Goal: Task Accomplishment & Management: Use online tool/utility

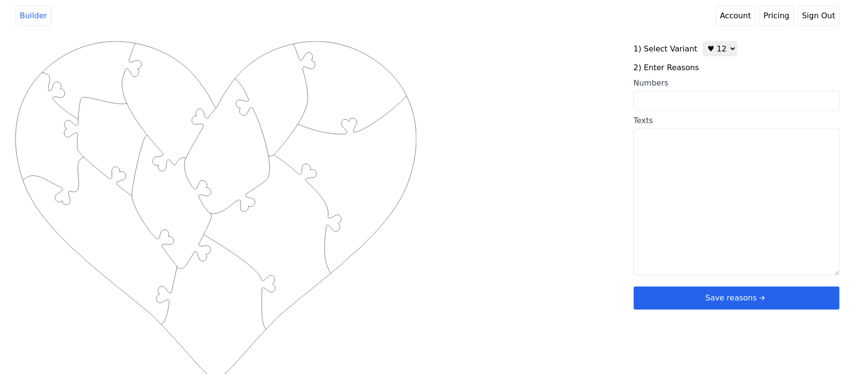
click at [681, 191] on textarea "Texts" at bounding box center [737, 201] width 206 height 147
paste textarea "1 You take care of us. 2 You are honest. 3 I can trust you. 4 you work hard. 5 …"
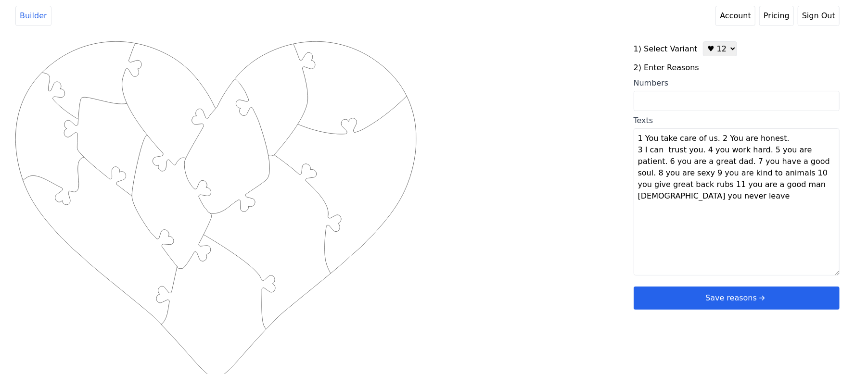
click at [711, 140] on textarea "1 You take care of us. 2 You are honest. 3 I can trust you. 4 you work hard. 5 …" at bounding box center [737, 201] width 206 height 147
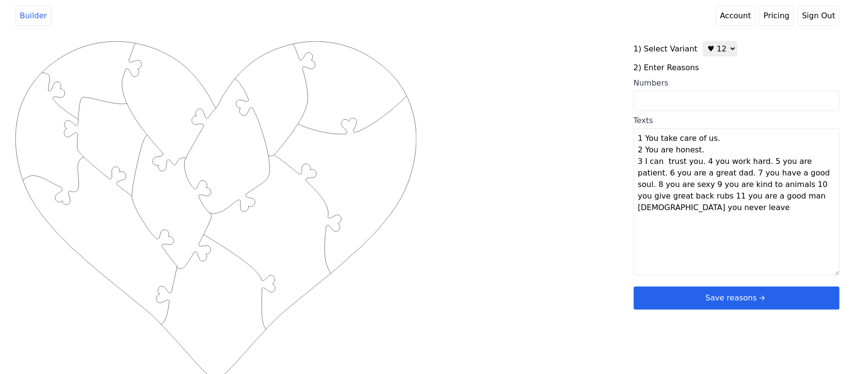
click at [700, 164] on textarea "1 You take care of us. 2 You are honest. 3 I can trust you. 4 you work hard. 5 …" at bounding box center [737, 201] width 206 height 147
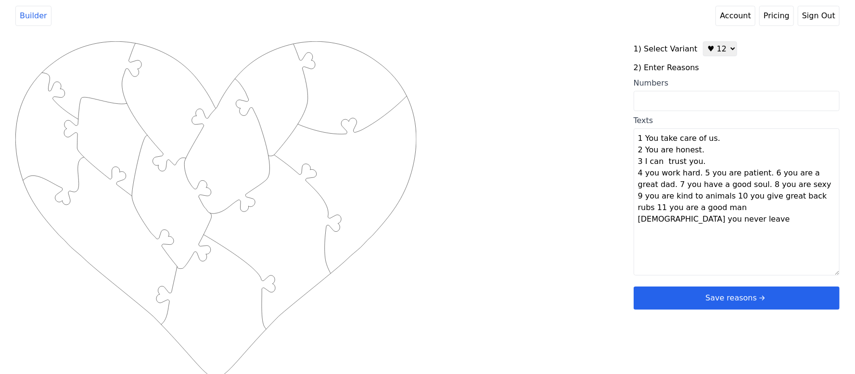
click at [758, 176] on textarea "1 You take care of us. 2 You are honest. 3 I can trust you. 4 you work hard. 5 …" at bounding box center [737, 201] width 206 height 147
click at [697, 171] on textarea "1 You take care of us. 2 You are honest. 3 I can trust you. 4 you work hard. 5 …" at bounding box center [737, 201] width 206 height 147
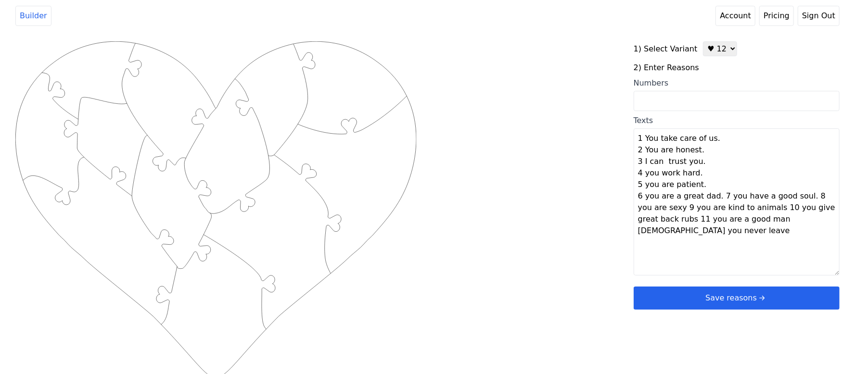
click at [714, 197] on textarea "1 You take care of us. 2 You are honest. 3 I can trust you. 4 you work hard. 5 …" at bounding box center [737, 201] width 206 height 147
click at [721, 208] on textarea "1 You take care of us. 2 You are honest. 3 I can trust you. 4 you work hard. 5 …" at bounding box center [737, 201] width 206 height 147
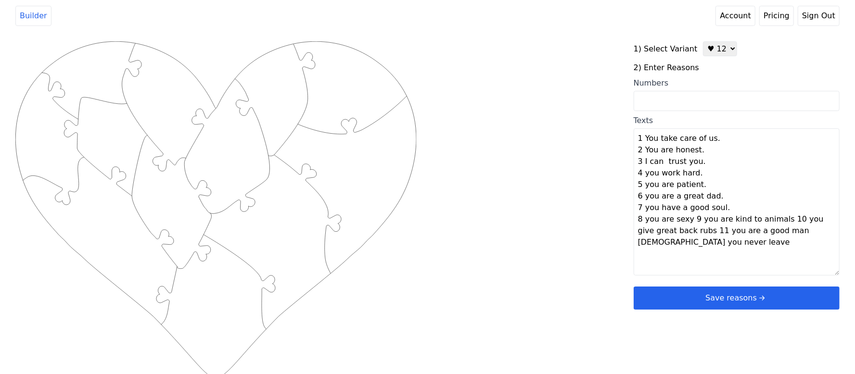
click at [687, 218] on textarea "1 You take care of us. 2 You are honest. 3 I can trust you. 4 you work hard. 5 …" at bounding box center [737, 201] width 206 height 147
click at [726, 231] on textarea "1 You take care of us. 2 You are honest. 3 I can trust you. 4 you work hard. 5 …" at bounding box center [737, 201] width 206 height 147
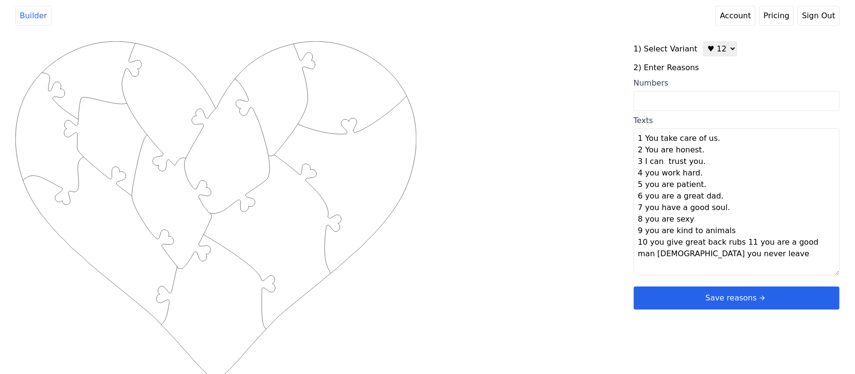
click at [734, 242] on textarea "1 You take care of us. 2 You are honest. 3 I can trust you. 4 you work hard. 5 …" at bounding box center [737, 201] width 206 height 147
click at [718, 255] on textarea "1 You take care of us. 2 You are honest. 3 I can trust you. 4 you work hard. 5 …" at bounding box center [737, 201] width 206 height 147
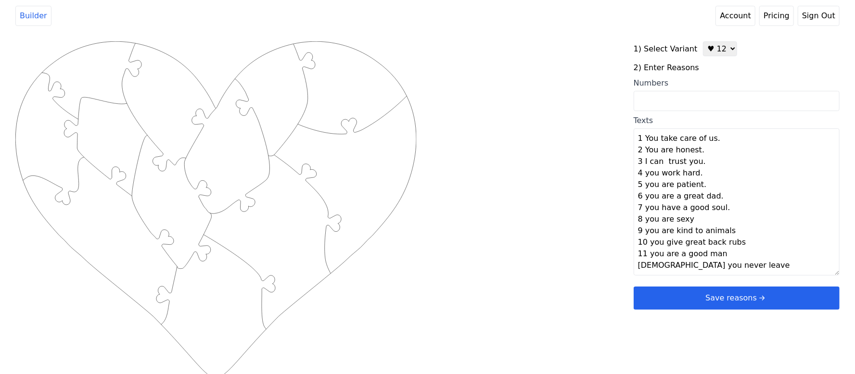
click at [564, 251] on div "Created with Snap .strokeh12 {stroke:#00ff00;stroke-width:1.89;stroke-miterlimi…" at bounding box center [427, 194] width 824 height 307
type textarea "You take care of us. You are honest. I can trust you. You work hard. You are pa…"
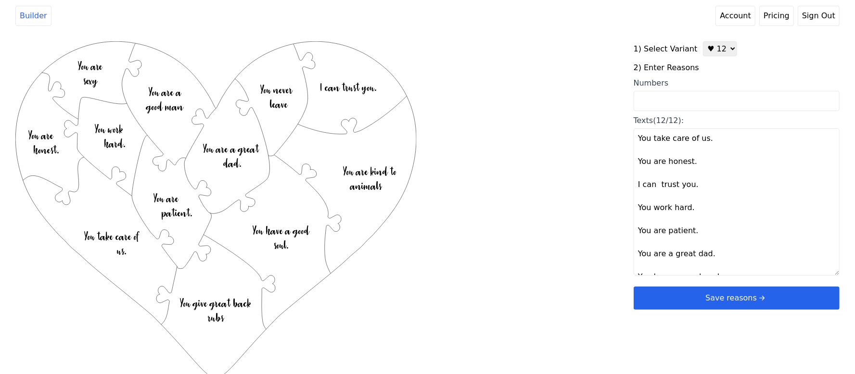
click at [669, 294] on button "Save reasons" at bounding box center [737, 298] width 206 height 23
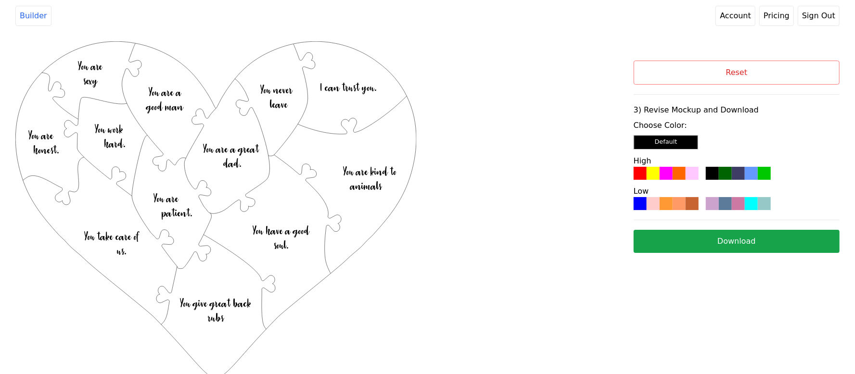
click at [674, 209] on div at bounding box center [679, 203] width 13 height 13
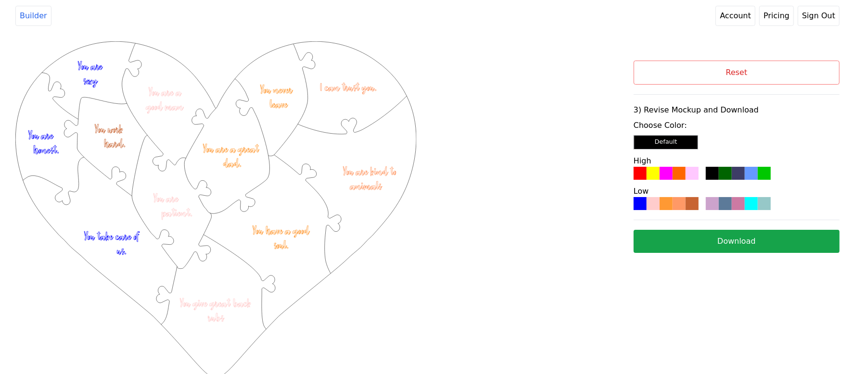
click at [665, 231] on button "Download" at bounding box center [737, 241] width 206 height 23
click at [709, 83] on button "Reset" at bounding box center [737, 73] width 206 height 24
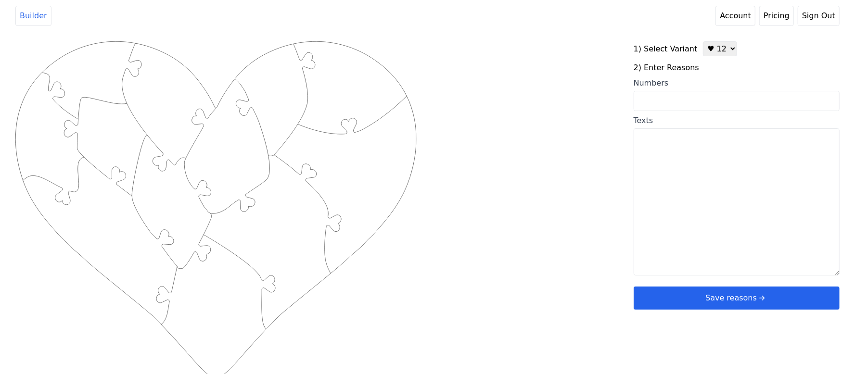
click at [719, 62] on div "1) Select Variant ♥ 12 ♥ 20 ♥ 32 ■ 12 ■ 20 ■ 32 ■ 60 2) Enter Reasons Numbers T…" at bounding box center [737, 175] width 206 height 268
click at [720, 51] on select "♥ 12 ♥ 20 ♥ 32 ■ 12 ■ 20 ■ 32 ■ 60" at bounding box center [720, 48] width 34 height 15
select select "5"
click at [703, 41] on select "♥ 12 ♥ 20 ♥ 32 ■ 12 ■ 20 ■ 32 ■ 60" at bounding box center [720, 48] width 34 height 15
click at [746, 175] on textarea "Texts" at bounding box center [745, 201] width 208 height 147
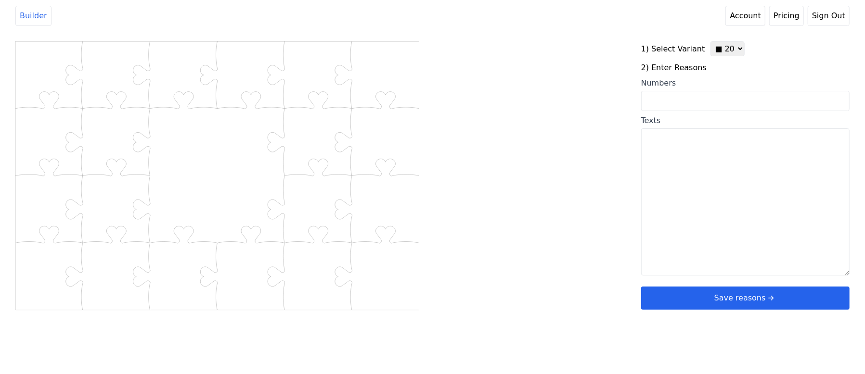
click at [731, 103] on input "Numbers" at bounding box center [745, 101] width 208 height 20
paste input "1-3-4-15-22-29-31-32-36-39-41-42-44-45-49-53-54-66-72-76"
type input "1-3-4-15-22-29-31-32-36-39-41-42-44-45-49-53-54-66-72-76"
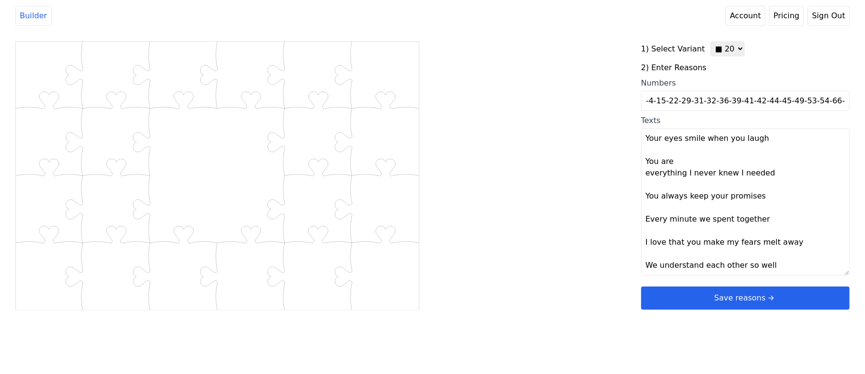
click at [546, 141] on div "Created with Snap .str0sq20 {stroke:#B0CB1F;stroke-width:0.86;stroke-miterlimit…" at bounding box center [432, 194] width 834 height 307
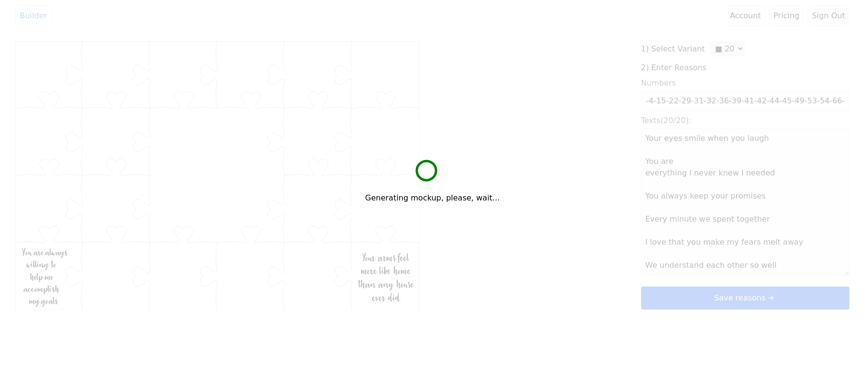
drag, startPoint x: 548, startPoint y: 140, endPoint x: 572, endPoint y: 61, distance: 83.4
click at [572, 60] on div "Generating mockup, please, wait..." at bounding box center [432, 187] width 865 height 374
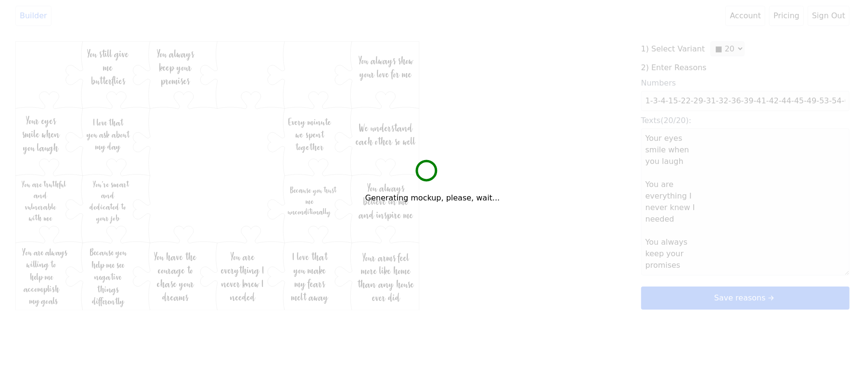
type textarea "Your eyes smile when you laugh You are everything I never knew I needed You alw…"
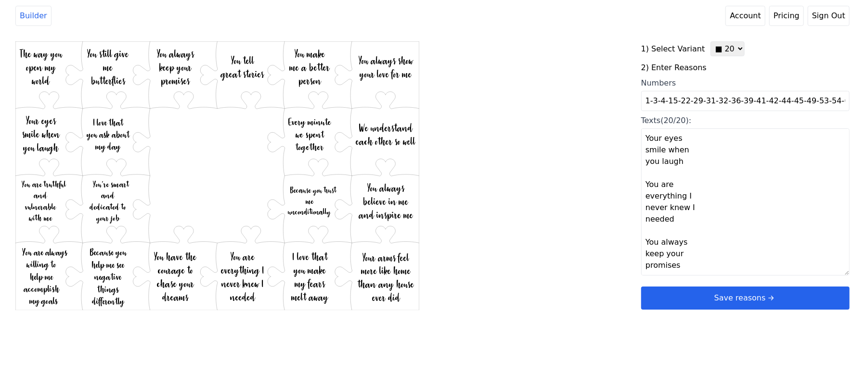
click at [707, 294] on button "Save reasons" at bounding box center [745, 298] width 208 height 23
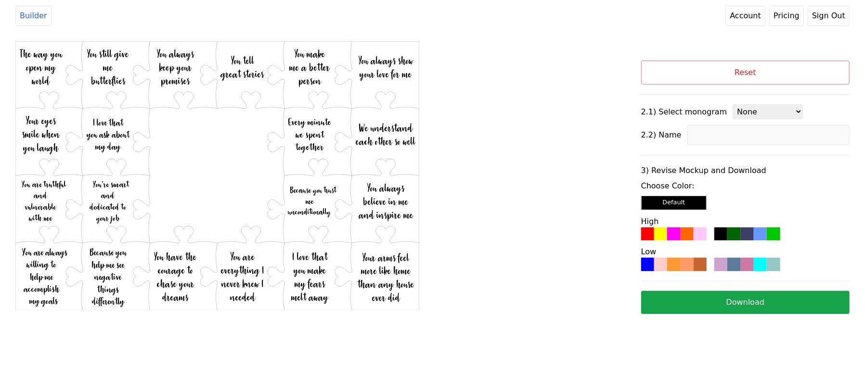
click at [735, 119] on select "None 1 2 4 6 7 8 3 (12 reasons) 3 (20 reasons) 3 (32 reasons) 3 (60 reasons)" at bounding box center [767, 111] width 70 height 15
select select "8"
click at [732, 105] on select "None 1 2 4 6 7 8 3 (12 reasons) 3 (20 reasons) 3 (32 reasons) 3 (60 reasons)" at bounding box center [767, 111] width 70 height 15
click at [724, 143] on input at bounding box center [768, 135] width 162 height 20
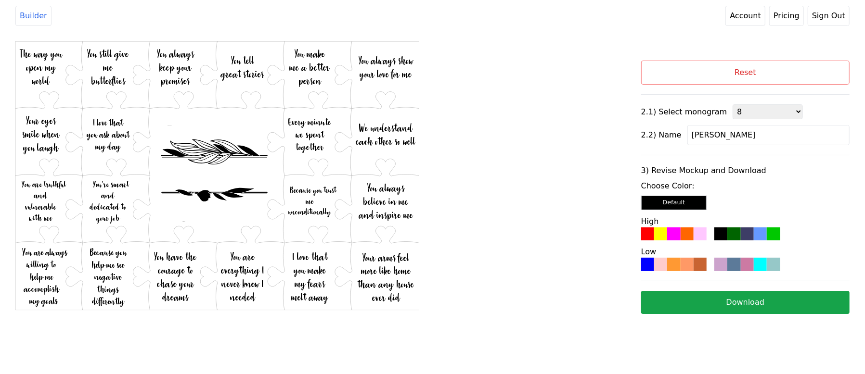
type input "[PERSON_NAME]"
click at [591, 97] on div "Created with Snap .str0sq20 {stroke:#B0CB1F;stroke-width:0.86;stroke-miterlimit…" at bounding box center [327, 196] width 625 height 311
click at [699, 266] on div at bounding box center [699, 264] width 13 height 13
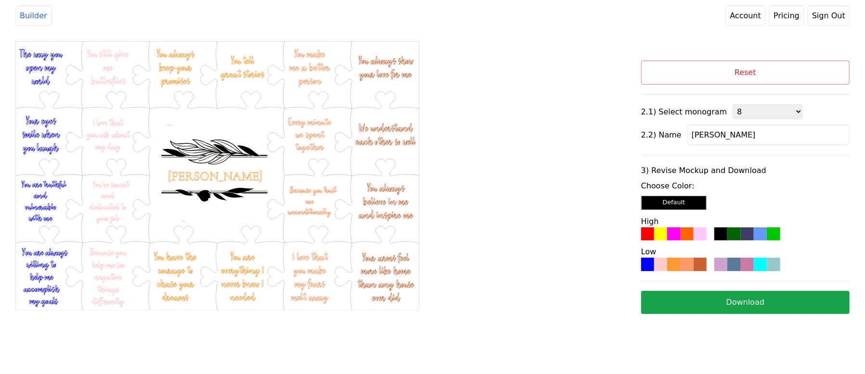
click at [714, 306] on button "Download" at bounding box center [745, 302] width 208 height 23
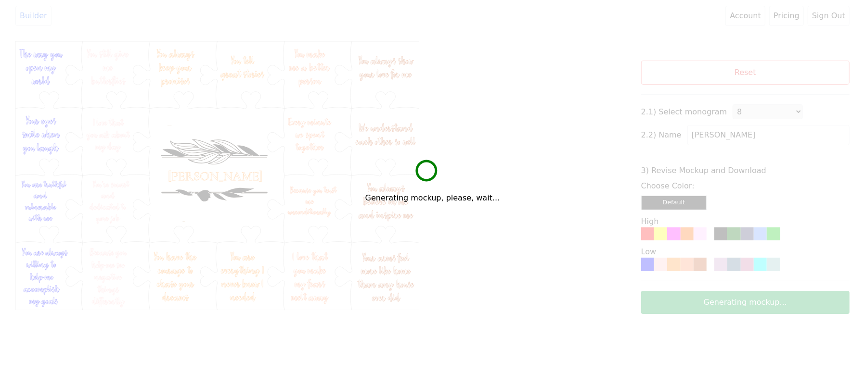
drag, startPoint x: 714, startPoint y: 306, endPoint x: 541, endPoint y: 330, distance: 174.8
click at [534, 330] on div "Generating mockup, please, wait..." at bounding box center [432, 187] width 865 height 374
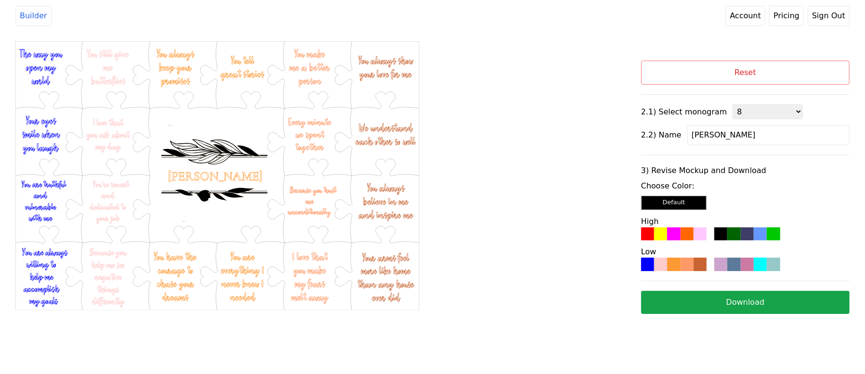
click at [749, 74] on button "Reset" at bounding box center [745, 73] width 208 height 24
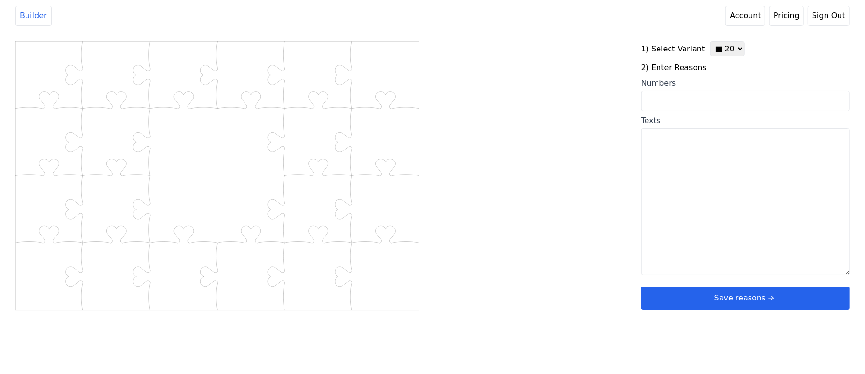
click at [717, 43] on select "♥ 12 ♥ 20 ♥ 32 ■ 12 ■ 20 ■ 32 ■ 60" at bounding box center [727, 48] width 34 height 15
drag, startPoint x: 721, startPoint y: 56, endPoint x: 723, endPoint y: 61, distance: 5.2
click at [721, 56] on select "♥ 12 ♥ 20 ♥ 32 ■ 12 ■ 20 ■ 32 ■ 60" at bounding box center [727, 48] width 34 height 15
click at [724, 52] on select "♥ 12 ♥ 20 ♥ 32 ■ 12 ■ 20 ■ 32 ■ 60" at bounding box center [727, 48] width 34 height 15
select select "1"
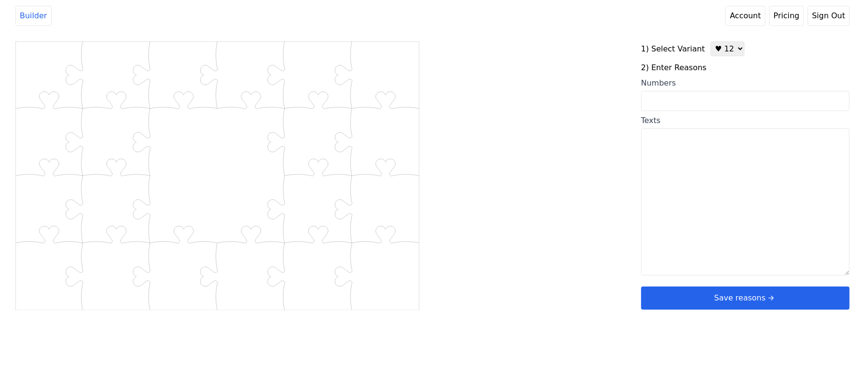
click at [710, 41] on select "♥ 12 ♥ 20 ♥ 32 ■ 12 ■ 20 ■ 32 ■ 60" at bounding box center [727, 48] width 34 height 15
click at [733, 193] on textarea "Texts" at bounding box center [737, 201] width 206 height 147
paste textarea "1. You're supportive of all my goals 2. You're incredibly kind to me, my family…"
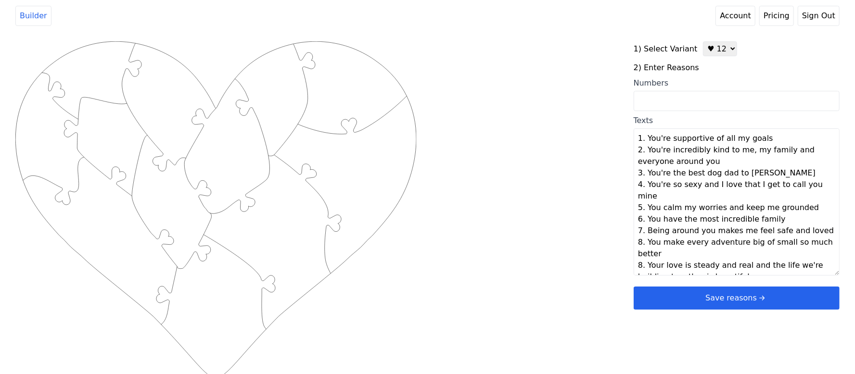
scroll to position [64, 0]
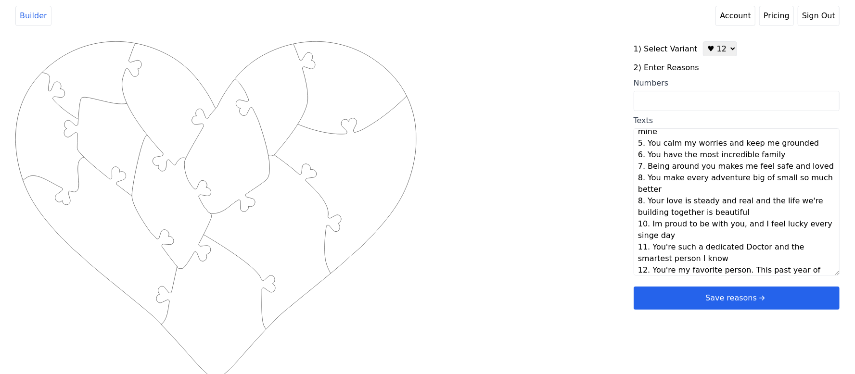
click at [560, 187] on div "Created with Snap .strokeh12 {stroke:#00ff00;stroke-width:1.89;stroke-miterlimi…" at bounding box center [427, 194] width 824 height 307
type textarea "You're supportive of all my goals You're incredibly kind to me, my family and e…"
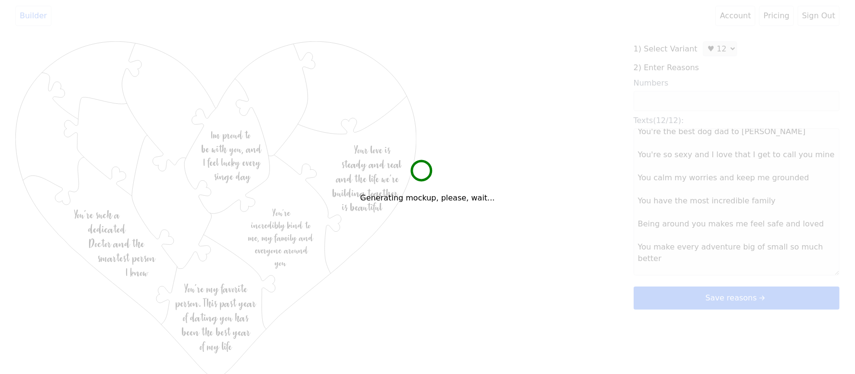
drag, startPoint x: 526, startPoint y: 136, endPoint x: 514, endPoint y: 81, distance: 55.7
click at [517, 73] on div "Generating mockup, please, wait..." at bounding box center [427, 187] width 855 height 374
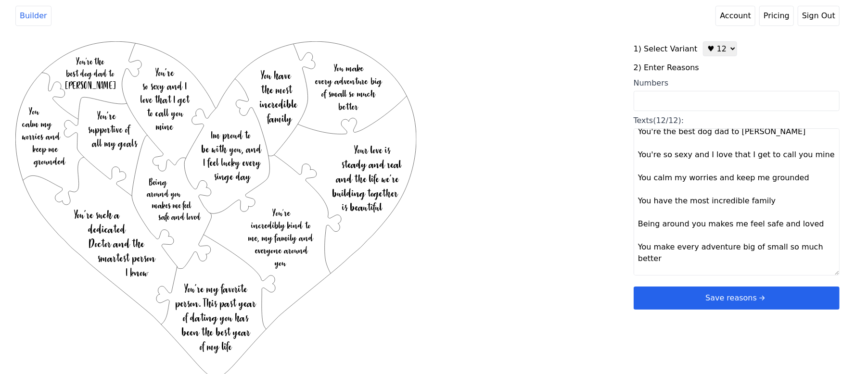
click at [717, 303] on button "Save reasons" at bounding box center [737, 298] width 206 height 23
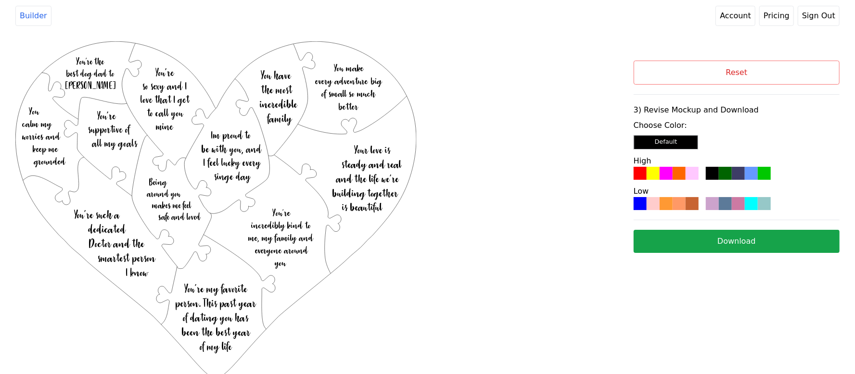
click at [680, 171] on div at bounding box center [679, 173] width 13 height 13
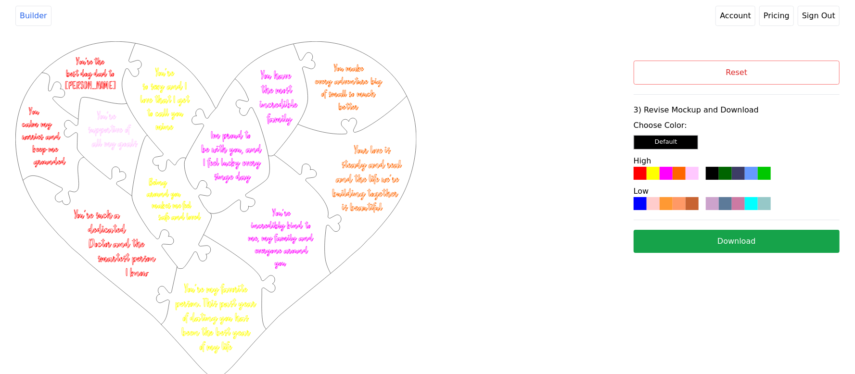
click at [712, 246] on button "Download" at bounding box center [737, 241] width 206 height 23
click at [776, 77] on button "Reset" at bounding box center [737, 73] width 206 height 24
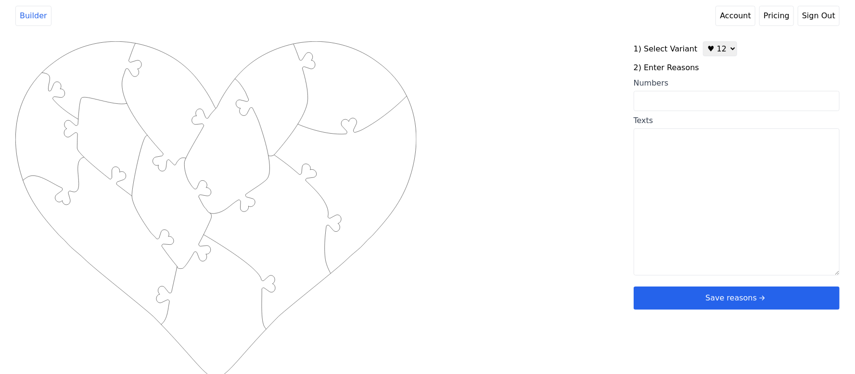
click at [688, 101] on input "Numbers" at bounding box center [737, 101] width 206 height 20
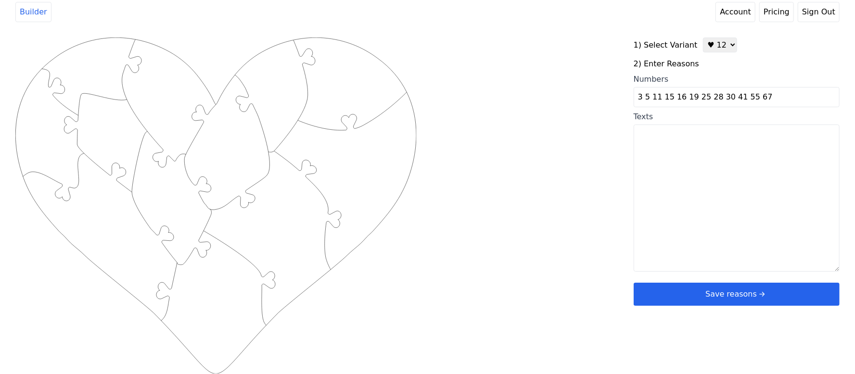
type input "3 5 11 15 16 19 25 28 30 41 55 67"
click at [541, 120] on div "Created with Snap .strokeh12 {stroke:#00ff00;stroke-width:1.89;stroke-miterlimi…" at bounding box center [427, 191] width 824 height 307
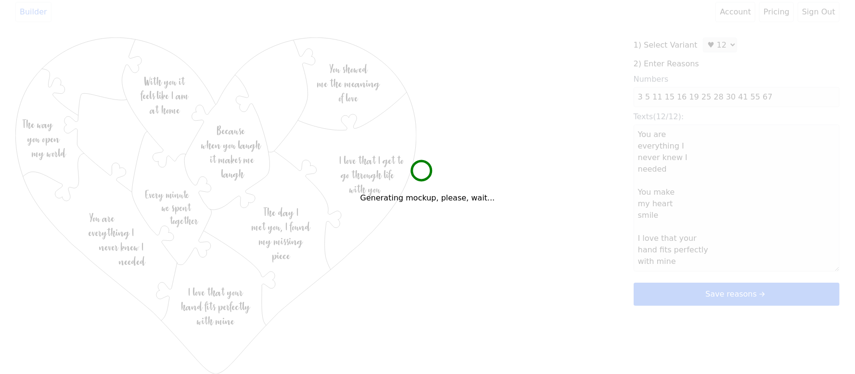
type textarea "You are everything I never knew I needed You make my heart smile I love that yo…"
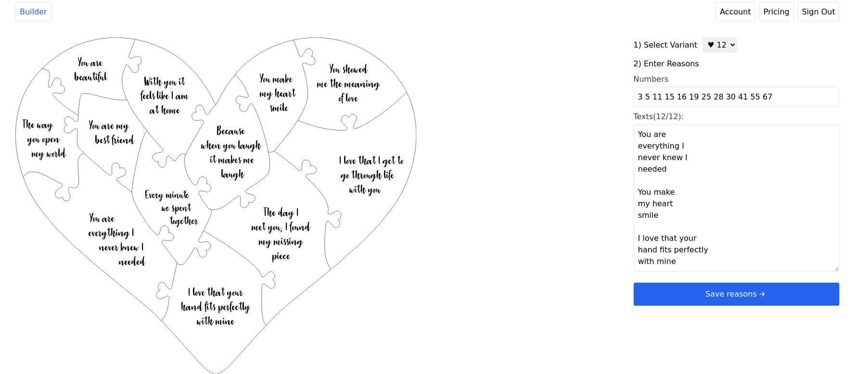
click at [714, 298] on button "Save reasons" at bounding box center [737, 294] width 206 height 23
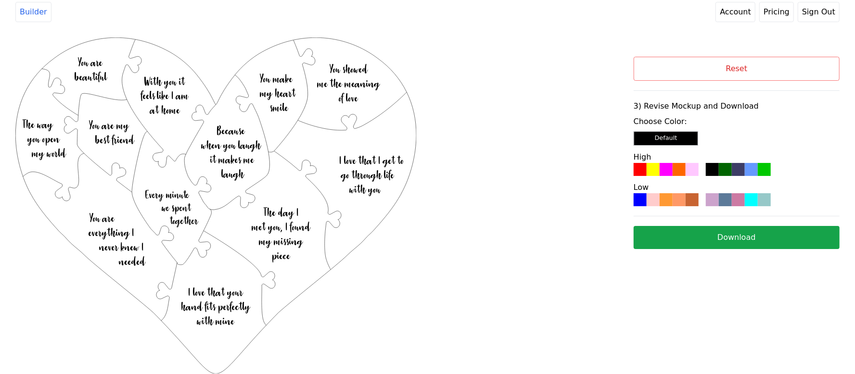
click at [697, 168] on div at bounding box center [692, 169] width 13 height 13
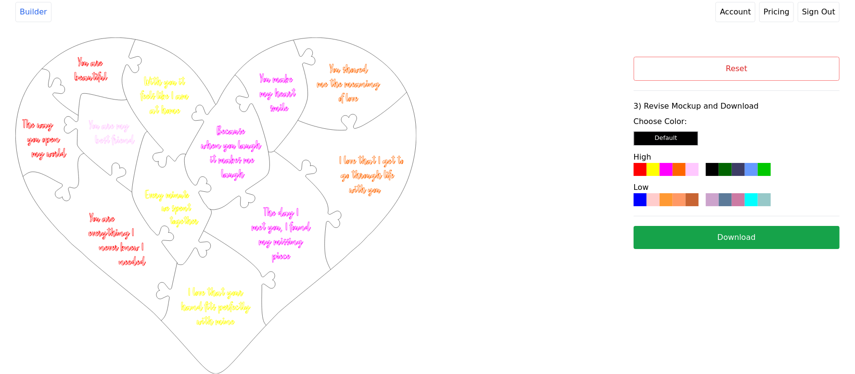
click at [684, 239] on button "Download" at bounding box center [737, 237] width 206 height 23
click at [728, 73] on button "Reset" at bounding box center [737, 69] width 206 height 24
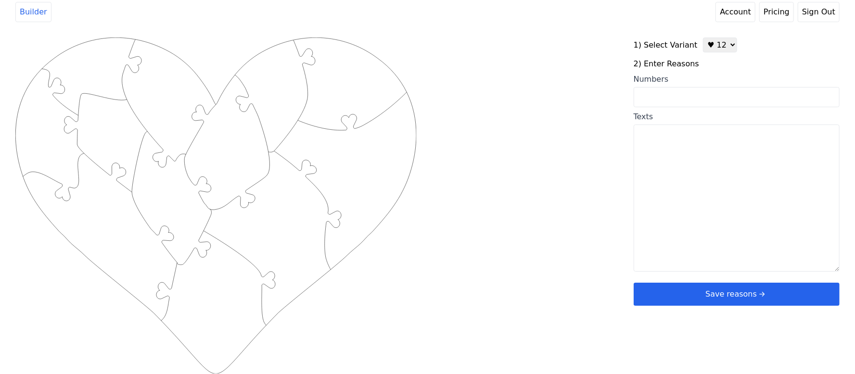
click at [688, 176] on textarea "Texts" at bounding box center [737, 198] width 206 height 147
paste textarea "1:Uw sheetjes [PERSON_NAME] naar roosjes. 2:Ge knort soms als een [PERSON_NAME]…"
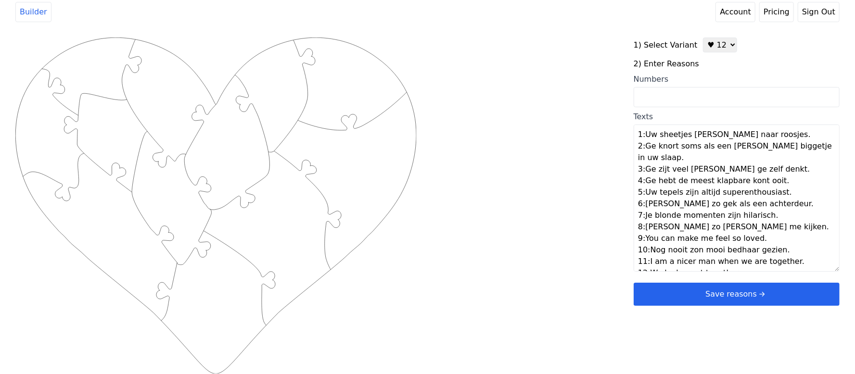
click at [755, 138] on textarea "1:Uw sheetjes [PERSON_NAME] naar roosjes. 2:Ge knort soms als een [PERSON_NAME]…" at bounding box center [737, 198] width 206 height 147
click at [532, 168] on div "Created with Snap .strokeh12 {stroke:#00ff00;stroke-width:1.89;stroke-miterlimi…" at bounding box center [427, 191] width 824 height 307
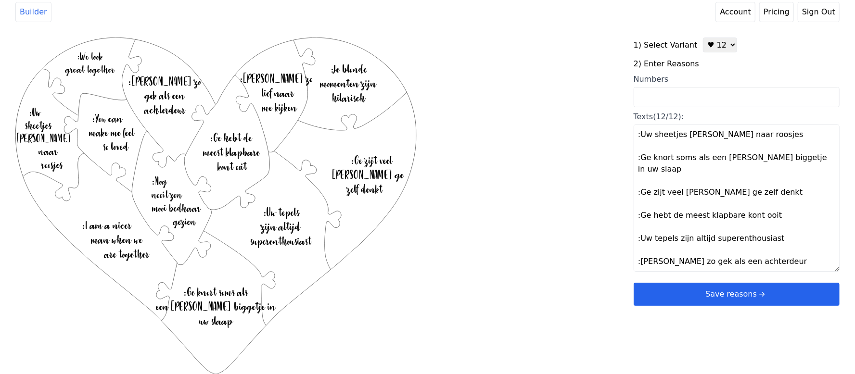
click at [640, 137] on textarea ":Uw sheetjes [PERSON_NAME] naar roosjes :Ge knort soms als een [PERSON_NAME] bi…" at bounding box center [737, 198] width 206 height 147
click at [639, 158] on textarea "Uw sheetjes [PERSON_NAME] naar roosjes :Ge knort soms als een [PERSON_NAME] big…" at bounding box center [737, 198] width 206 height 147
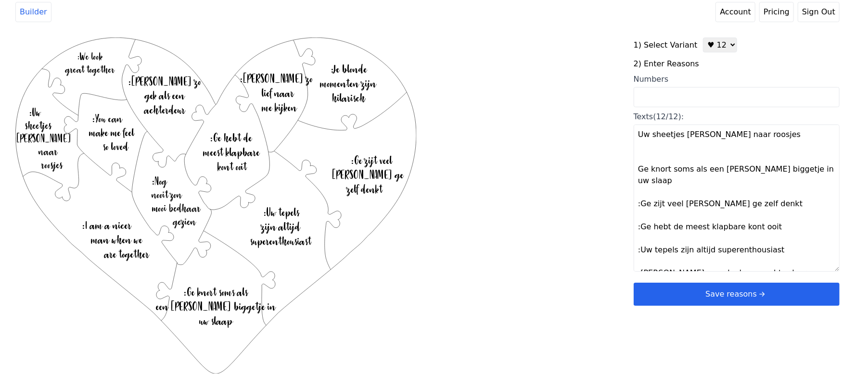
click at [640, 192] on textarea "Uw sheetjes [PERSON_NAME] naar roosjes Ge knort soms als een [PERSON_NAME] bigg…" at bounding box center [737, 198] width 206 height 147
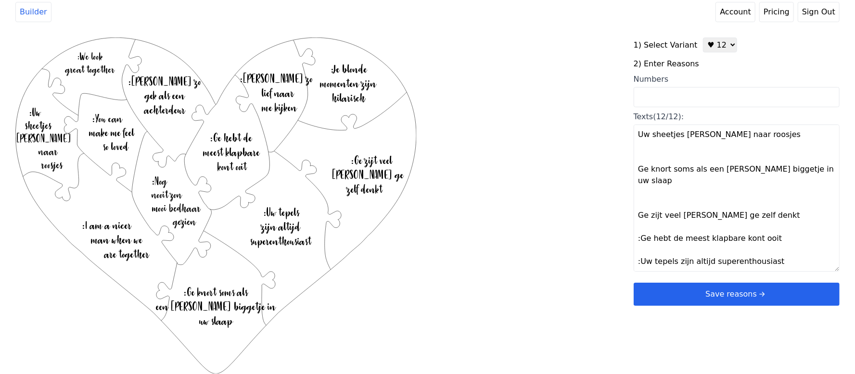
click at [640, 230] on textarea "Uw sheetjes [PERSON_NAME] naar roosjes Ge knort soms als een [PERSON_NAME] bigg…" at bounding box center [737, 198] width 206 height 147
click at [640, 251] on textarea "Uw sheetjes [PERSON_NAME] naar roosjes Ge knort soms als een [PERSON_NAME] bigg…" at bounding box center [737, 198] width 206 height 147
click at [639, 210] on textarea "Uw sheetjes [PERSON_NAME] naar roosjes Ge knort soms als een [PERSON_NAME] bigg…" at bounding box center [737, 198] width 206 height 147
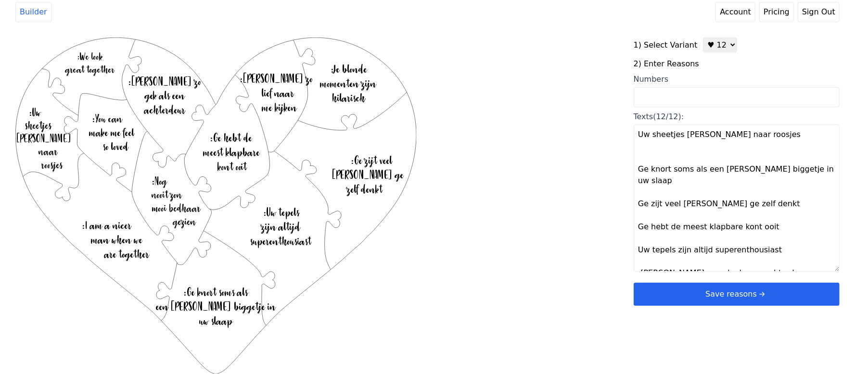
click at [641, 176] on textarea "Uw sheetjes [PERSON_NAME] naar roosjes Ge knort soms als een [PERSON_NAME] bigg…" at bounding box center [737, 198] width 206 height 147
click at [637, 172] on textarea "Uw sheetjes [PERSON_NAME] naar roosjes Ge knort soms als een [PERSON_NAME] bigg…" at bounding box center [737, 198] width 206 height 147
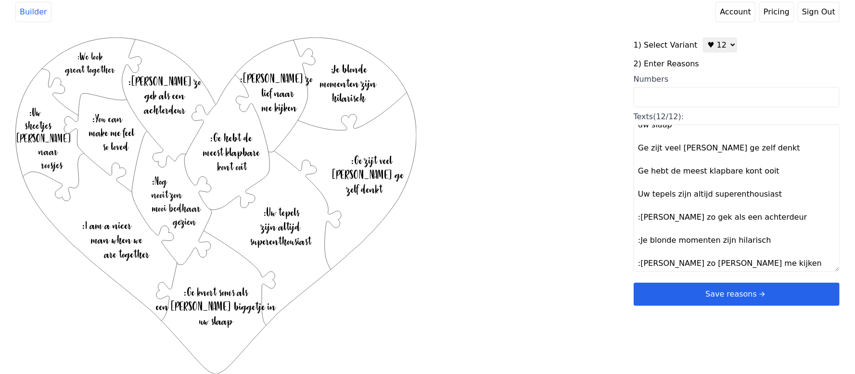
scroll to position [64, 0]
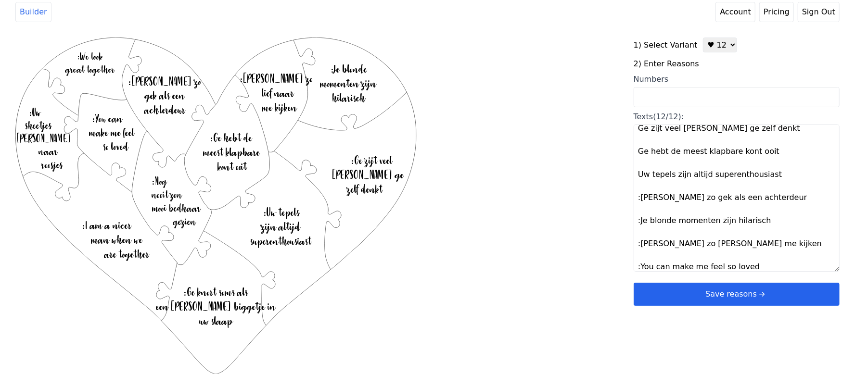
click at [637, 189] on textarea "Uw sheetjes [PERSON_NAME] naar roosjes Ge knort soms als een [PERSON_NAME] bigg…" at bounding box center [737, 198] width 206 height 147
click at [640, 207] on textarea "Uw sheetjes [PERSON_NAME] naar roosjes Ge knort soms als een [PERSON_NAME] bigg…" at bounding box center [737, 198] width 206 height 147
click at [640, 234] on textarea "Uw sheetjes [PERSON_NAME] naar roosjes Ge knort soms als een [PERSON_NAME] bigg…" at bounding box center [737, 198] width 206 height 147
click at [641, 257] on textarea "Uw sheetjes [PERSON_NAME] naar roosjes Ge knort soms als een [PERSON_NAME] bigg…" at bounding box center [737, 198] width 206 height 147
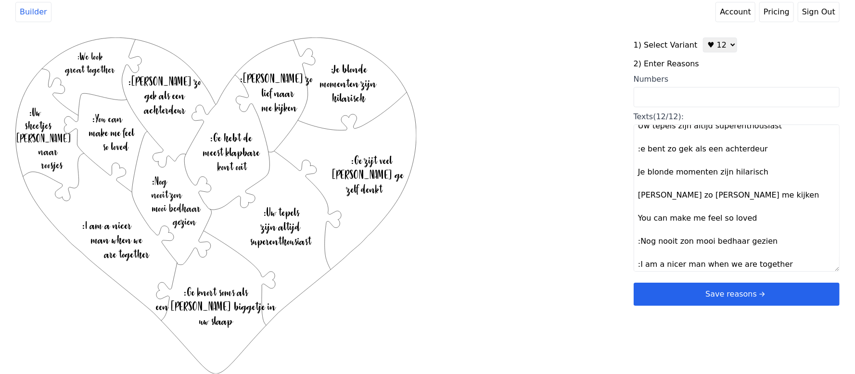
scroll to position [127, 0]
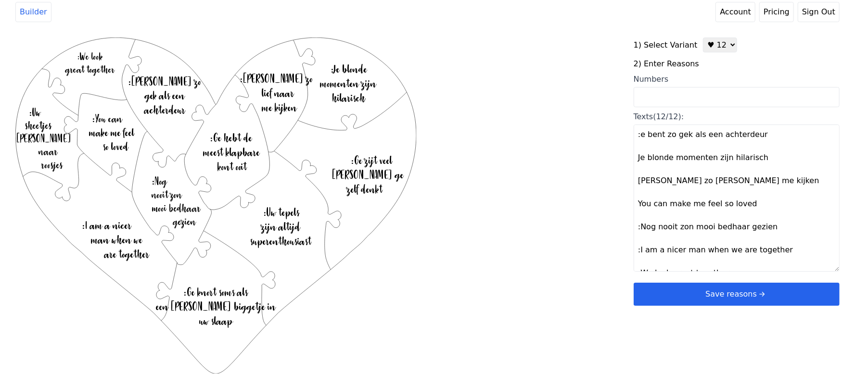
click at [640, 219] on textarea "Uw sheetjes [PERSON_NAME] naar roosjes Ge knort soms als een [PERSON_NAME] bigg…" at bounding box center [737, 198] width 206 height 147
click at [639, 242] on textarea "Uw sheetjes [PERSON_NAME] naar roosjes Ge knort soms als een [PERSON_NAME] bigg…" at bounding box center [737, 198] width 206 height 147
click at [639, 260] on textarea "Uw sheetjes [PERSON_NAME] naar roosjes Ge knort soms als een [PERSON_NAME] bigg…" at bounding box center [737, 198] width 206 height 147
click at [609, 261] on div "Created with Snap .strokeh12 {stroke:#00ff00;stroke-width:1.89;stroke-miterlimi…" at bounding box center [427, 191] width 824 height 307
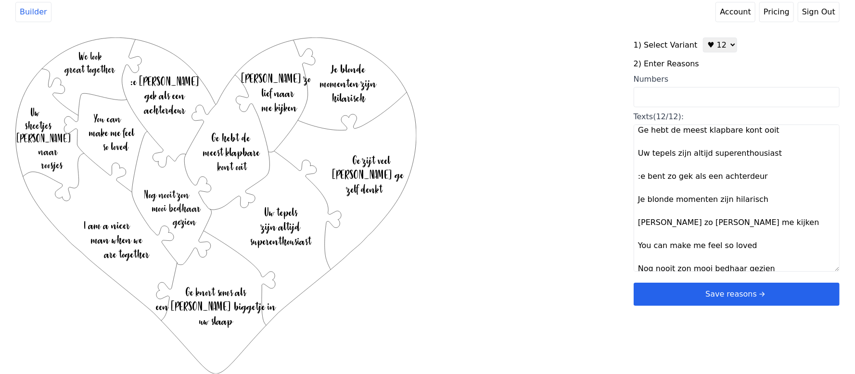
scroll to position [63, 0]
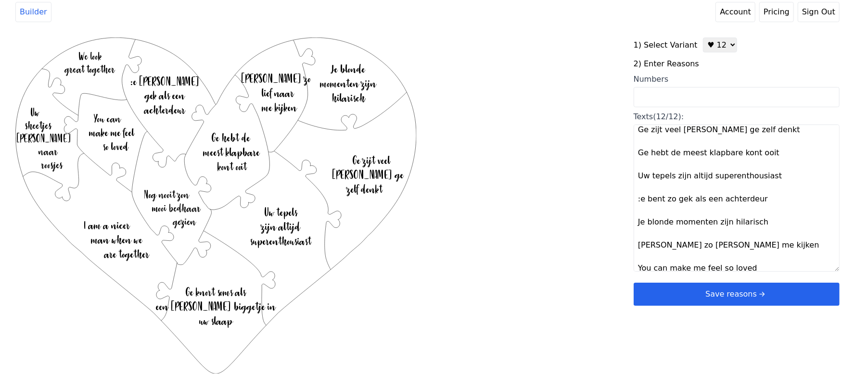
click at [641, 186] on textarea "Uw sheetjes [PERSON_NAME] naar roosjes Ge knort soms als een [PERSON_NAME] bigg…" at bounding box center [737, 198] width 206 height 147
type textarea "Uw sheetjes [PERSON_NAME] naar roosjes Ge knort soms als een [PERSON_NAME] bigg…"
click at [600, 218] on div "Created with Snap .strokeh12 {stroke:#00ff00;stroke-width:1.89;stroke-miterlimi…" at bounding box center [427, 191] width 824 height 307
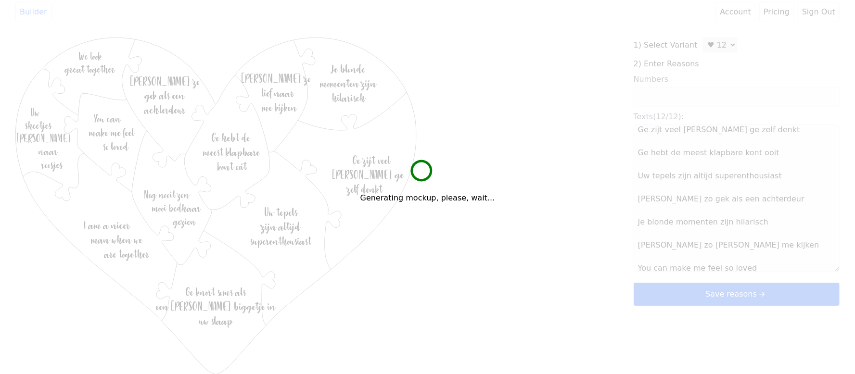
drag, startPoint x: 621, startPoint y: 209, endPoint x: 570, endPoint y: 194, distance: 52.5
click at [570, 194] on div "Generating mockup, please, wait..." at bounding box center [427, 187] width 855 height 374
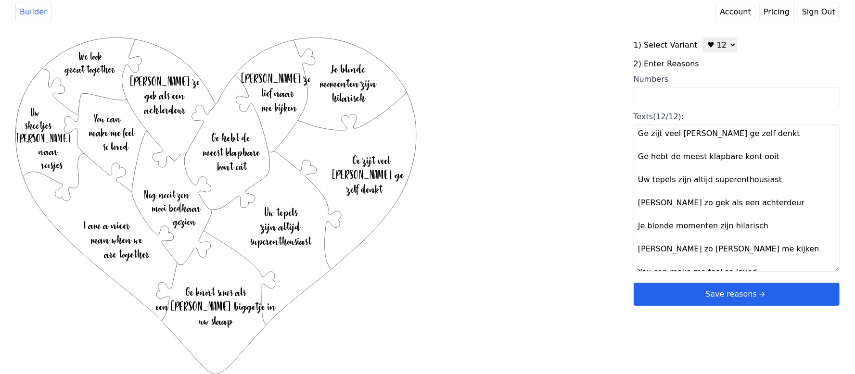
scroll to position [127, 0]
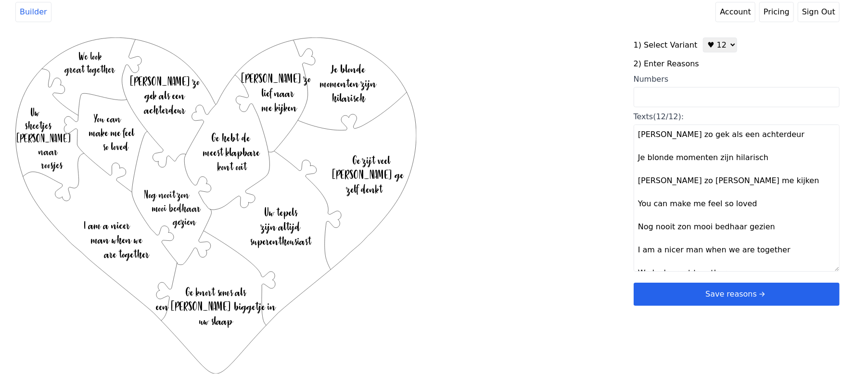
click at [692, 287] on button "Save reasons" at bounding box center [737, 294] width 206 height 23
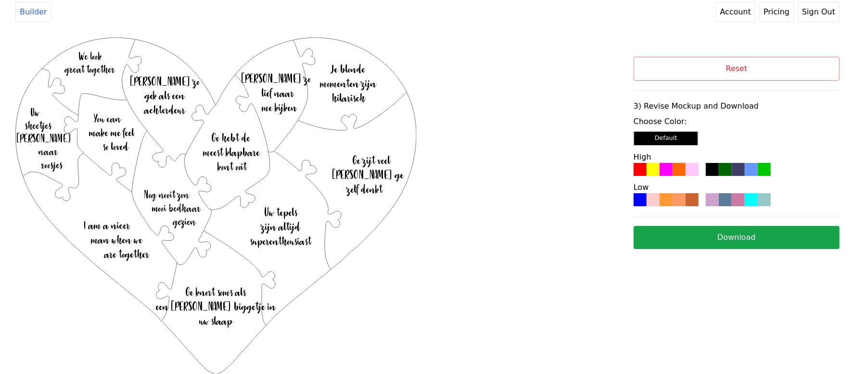
click at [678, 205] on div at bounding box center [679, 199] width 13 height 13
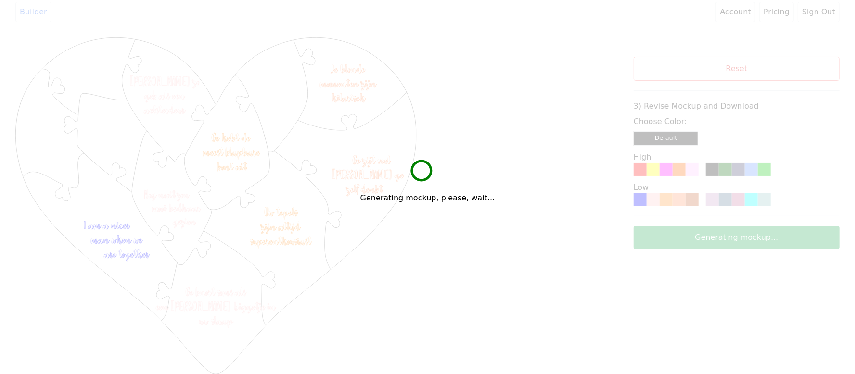
drag, startPoint x: 678, startPoint y: 205, endPoint x: 567, endPoint y: 116, distance: 142.5
click at [551, 72] on div "Generating mockup, please, wait..." at bounding box center [427, 187] width 855 height 374
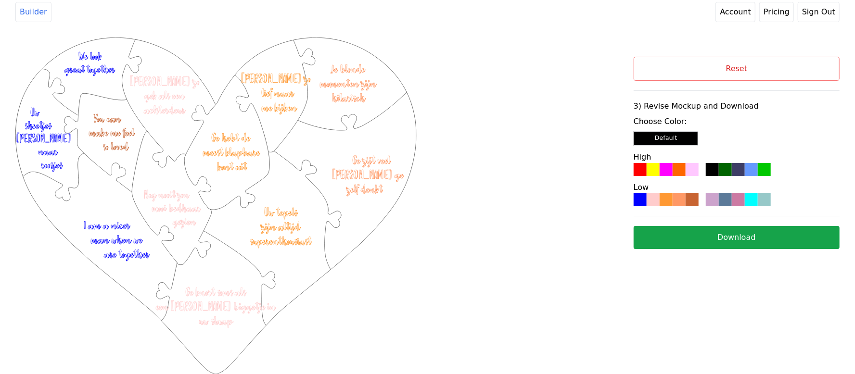
click at [661, 229] on button "Download" at bounding box center [737, 237] width 206 height 23
click at [769, 81] on button "Reset" at bounding box center [737, 69] width 206 height 24
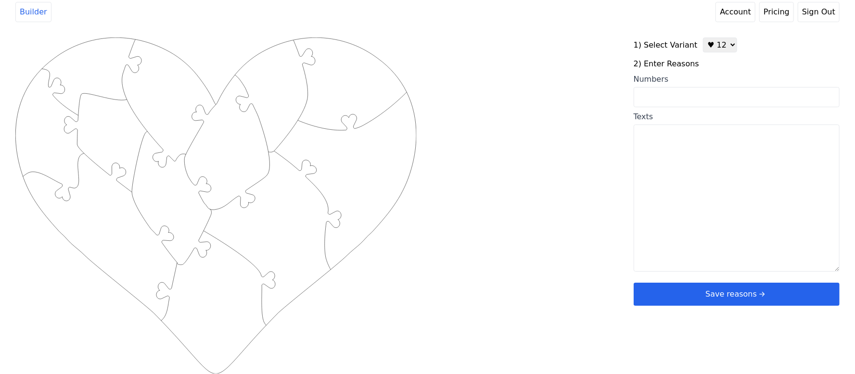
click at [699, 114] on div "Texts" at bounding box center [737, 117] width 206 height 12
click at [699, 125] on textarea "Texts" at bounding box center [737, 198] width 206 height 147
click at [717, 41] on select "♥ 12 ♥ 20 ♥ 32 ■ 12 ■ 20 ■ 32 ■ 60" at bounding box center [720, 45] width 34 height 15
select select "2"
click at [703, 38] on select "♥ 12 ♥ 20 ♥ 32 ■ 12 ■ 20 ■ 32 ■ 60" at bounding box center [720, 45] width 34 height 15
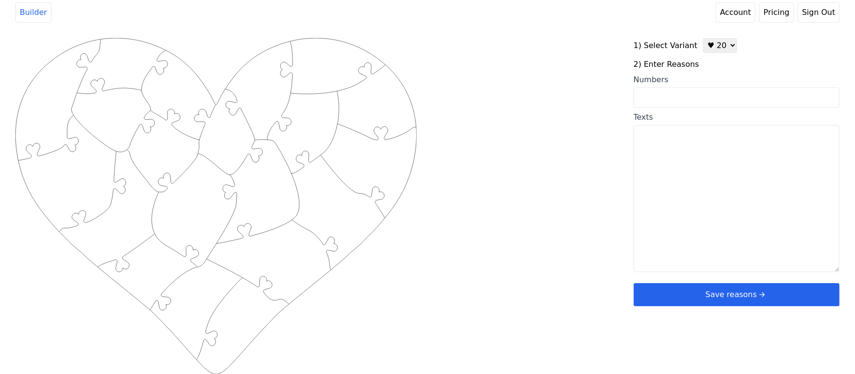
click at [704, 93] on input "Numbers" at bounding box center [737, 98] width 206 height 20
paste input "3, 4, 5, 6, 11, 12, 13, 16, 21, 24, 43, 44, 48, 55, 56, 60, 64, 69, 74, 79"
type input "3, 4, 5, 6, 11, 12, 13, 16, 21, 24, 43, 44, 48, 55, 56, 60, 64, 69, 74, 79"
click at [526, 53] on div "Created with Snap .strokeh20 {stroke:#00ff00;stroke-width:1.56;stroke-miterlimi…" at bounding box center [427, 191] width 824 height 307
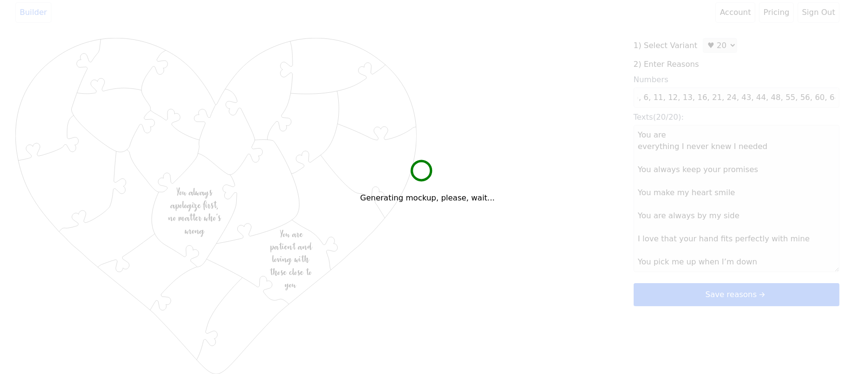
scroll to position [0, 0]
drag, startPoint x: 526, startPoint y: 52, endPoint x: 541, endPoint y: 41, distance: 18.7
click at [526, 45] on div "Generating mockup, please, wait..." at bounding box center [427, 187] width 855 height 374
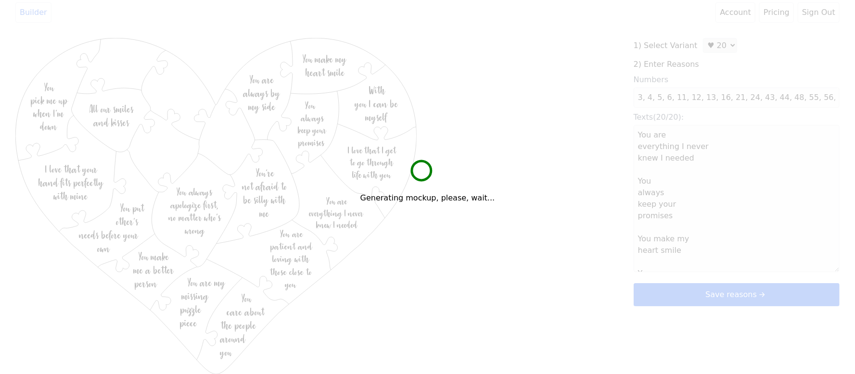
type textarea "You are everything I never knew I needed You always keep your promises You make…"
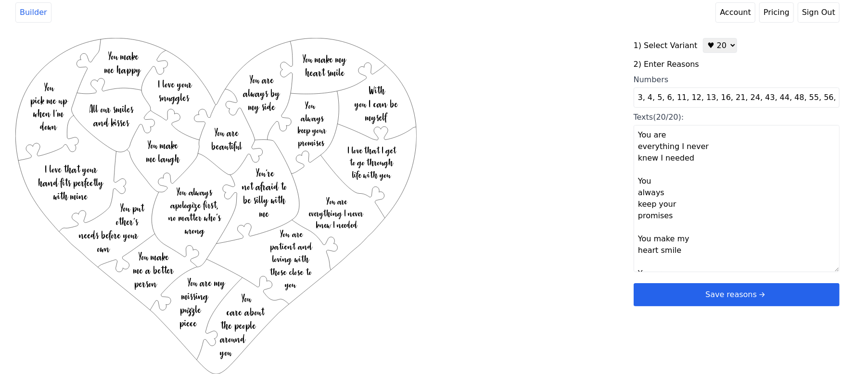
click at [690, 291] on button "Save reasons" at bounding box center [737, 294] width 206 height 23
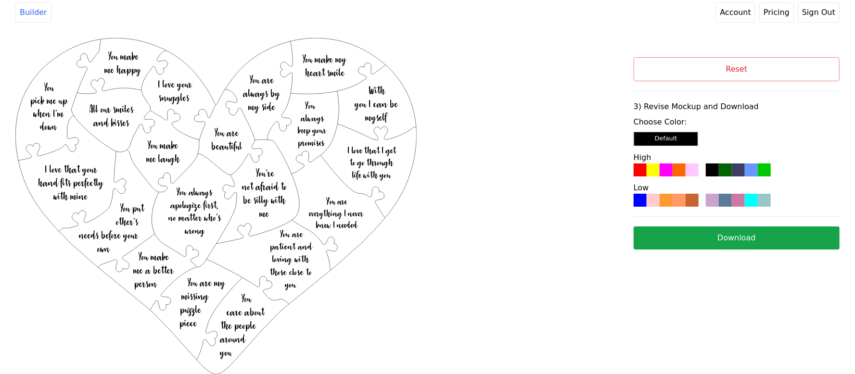
click at [680, 199] on div at bounding box center [679, 200] width 13 height 13
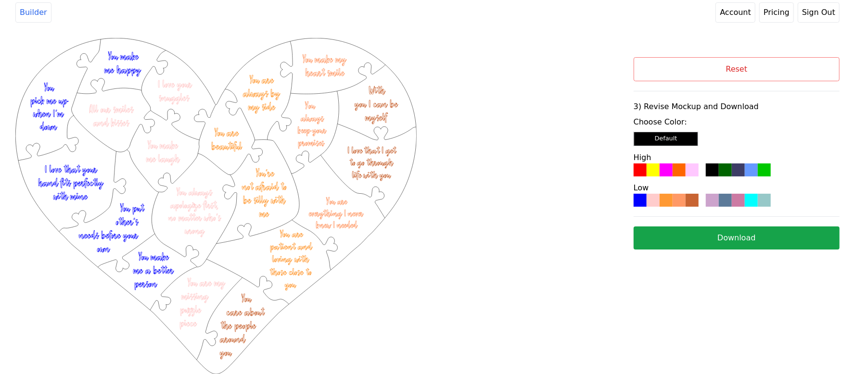
click at [695, 243] on button "Download" at bounding box center [737, 238] width 206 height 23
drag, startPoint x: 698, startPoint y: 240, endPoint x: 697, endPoint y: 235, distance: 4.8
click at [804, 60] on button "Reset" at bounding box center [737, 69] width 206 height 24
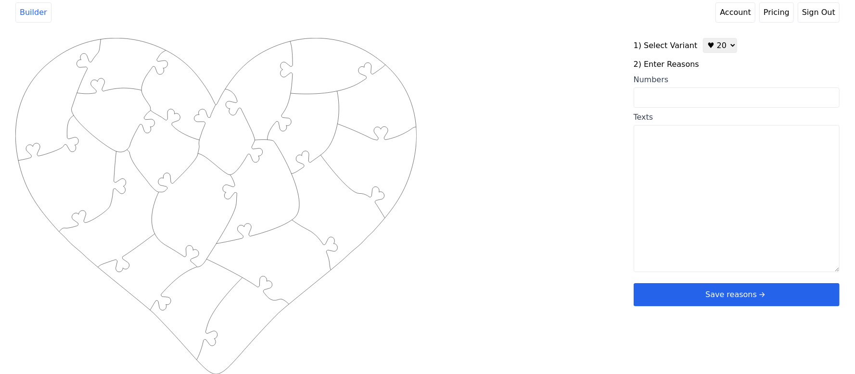
click at [703, 41] on select "♥ 12 ♥ 20 ♥ 32 ■ 12 ■ 20 ■ 32 ■ 60" at bounding box center [720, 45] width 34 height 15
select select "1"
click at [703, 38] on select "♥ 12 ♥ 20 ♥ 32 ■ 12 ■ 20 ■ 32 ■ 60" at bounding box center [720, 45] width 34 height 15
click at [696, 94] on input "Numbers" at bounding box center [737, 97] width 206 height 20
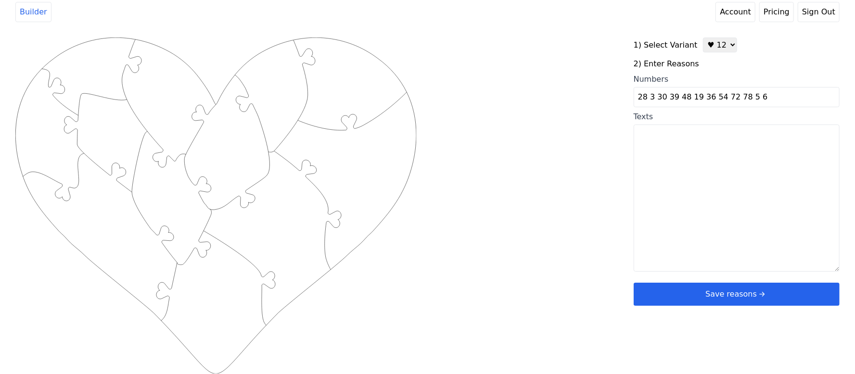
type input "28 3 30 39 48 19 36 54 72 78 5 6"
click at [474, 194] on div "Created with Snap .strokeh12 {stroke:#00ff00;stroke-width:1.89;stroke-miterlimi…" at bounding box center [427, 191] width 824 height 307
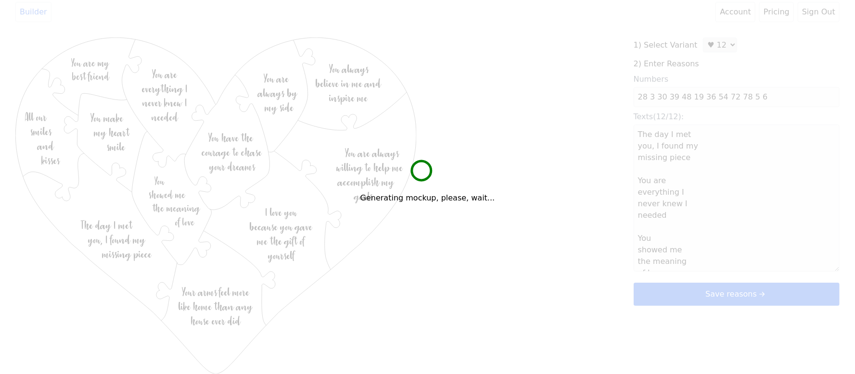
type textarea "The day I met you, I found my missing piece You are everything I never knew I n…"
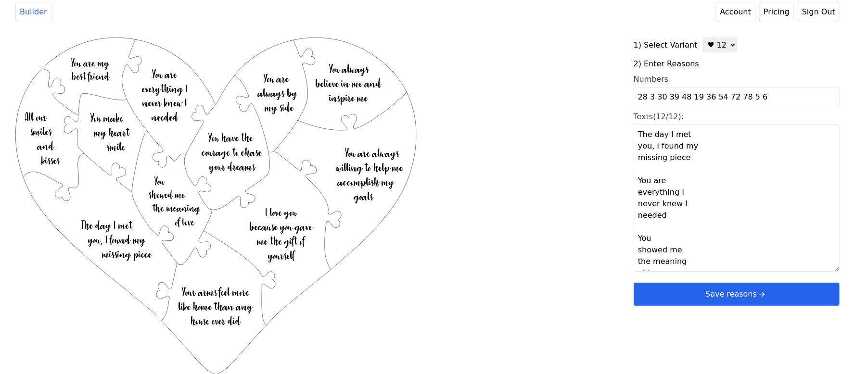
click at [651, 297] on button "Save reasons" at bounding box center [737, 294] width 206 height 23
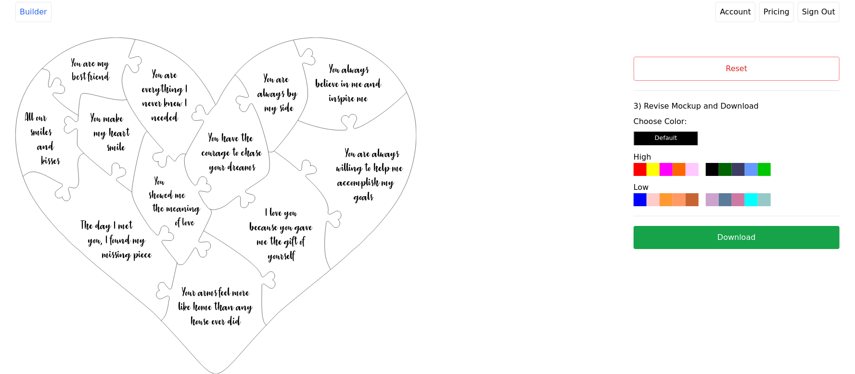
click at [743, 201] on div at bounding box center [738, 199] width 13 height 13
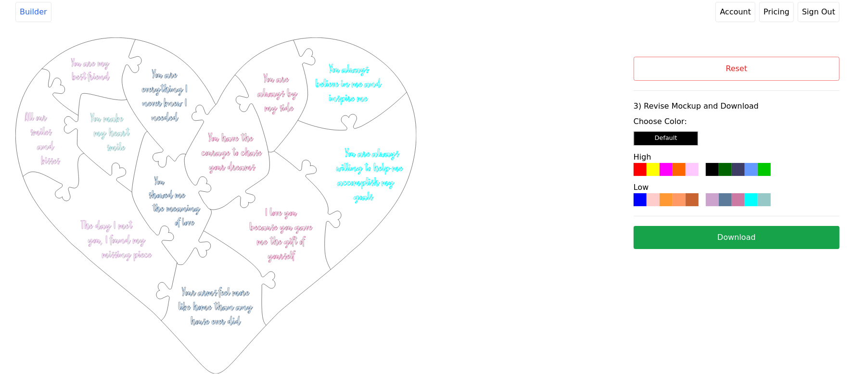
click at [715, 238] on button "Download" at bounding box center [737, 237] width 206 height 23
click at [736, 69] on button "Reset" at bounding box center [737, 69] width 206 height 24
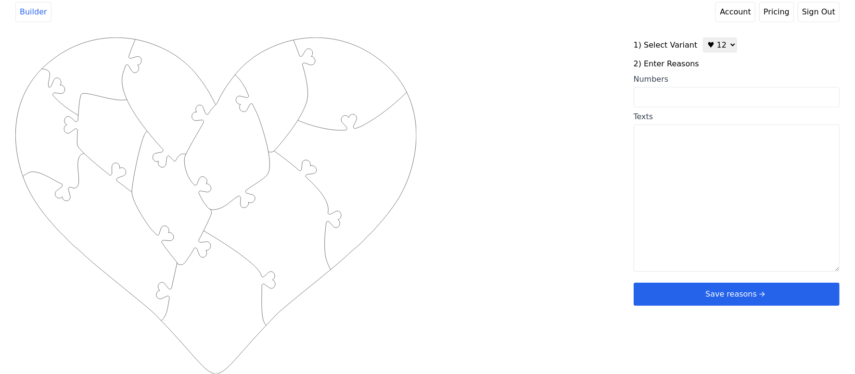
click at [692, 217] on textarea "Texts" at bounding box center [737, 198] width 206 height 147
paste textarea "1. You pour cold water on me during showers 2. You bring me so much happiness 3…"
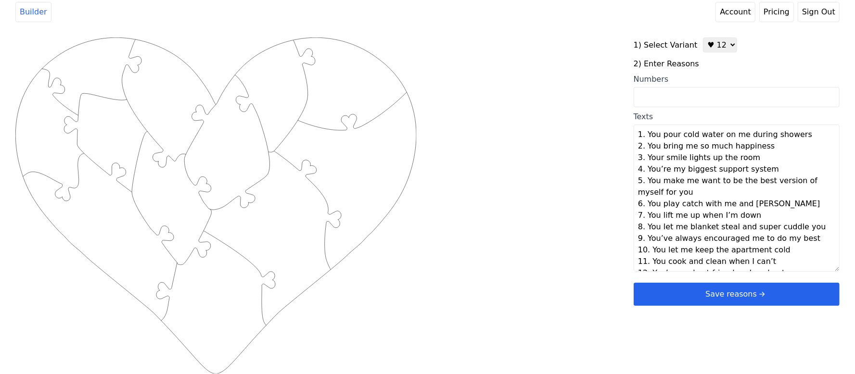
scroll to position [7, 0]
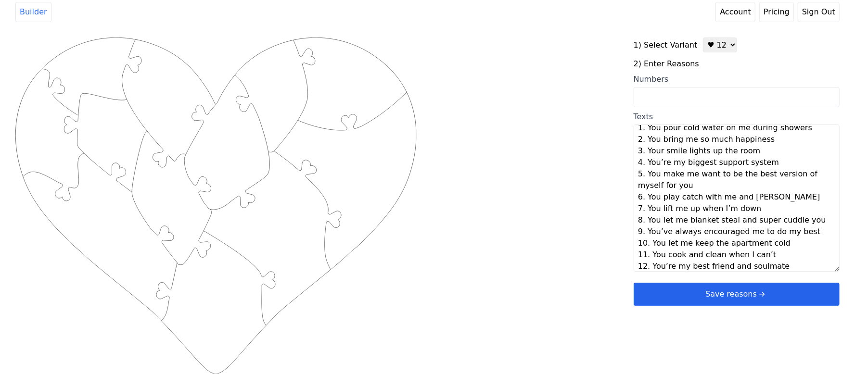
click at [563, 190] on div "Created with Snap .strokeh12 {stroke:#00ff00;stroke-width:1.89;stroke-miterlimi…" at bounding box center [427, 191] width 824 height 307
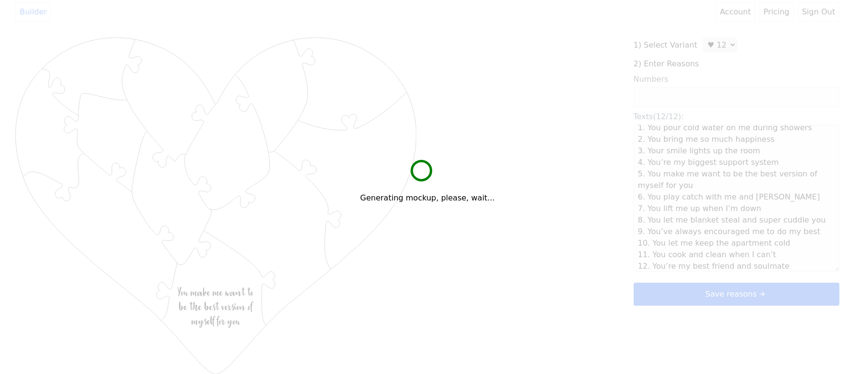
type textarea "You pour cold water on me during showers You bring me so much happiness Your sm…"
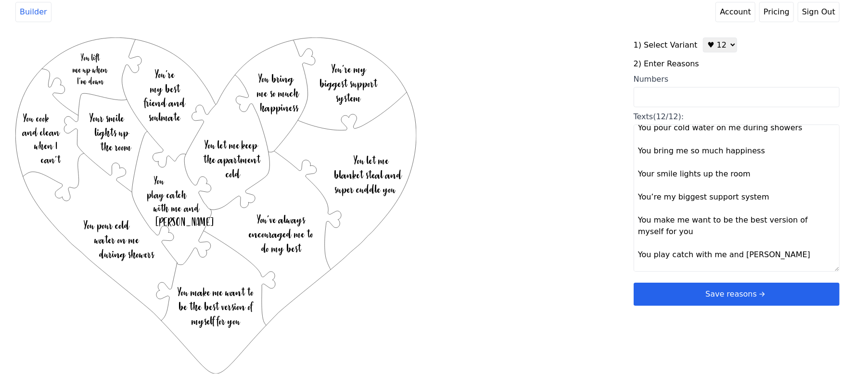
click at [708, 286] on button "Save reasons" at bounding box center [737, 294] width 206 height 23
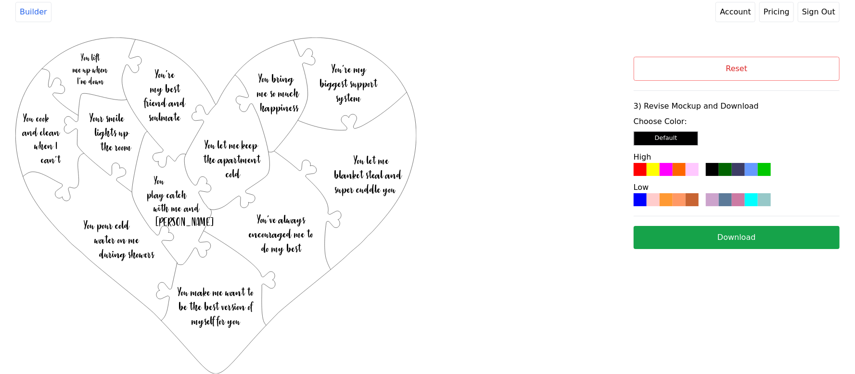
click at [690, 170] on div at bounding box center [692, 169] width 13 height 13
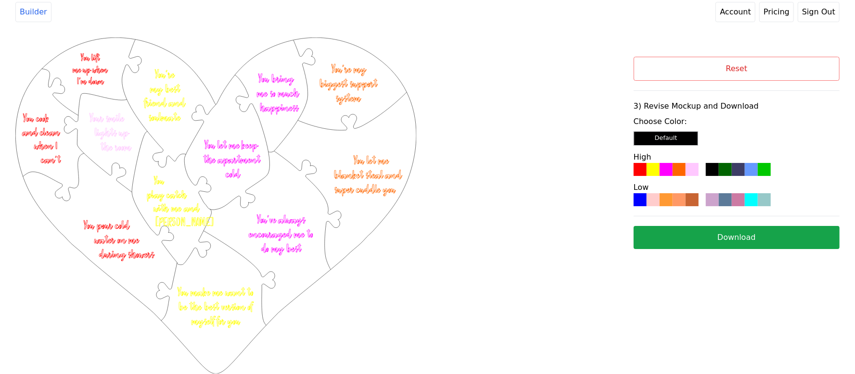
click at [691, 235] on button "Download" at bounding box center [737, 237] width 206 height 23
click at [735, 71] on button "Reset" at bounding box center [737, 69] width 206 height 24
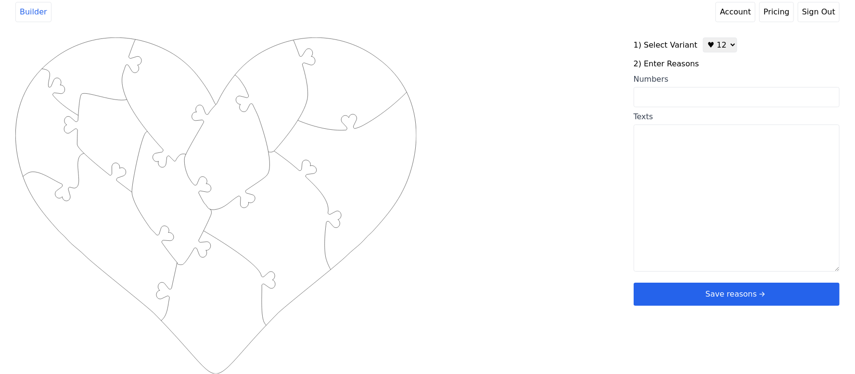
click at [682, 103] on input "Numbers" at bounding box center [737, 97] width 206 height 20
type input "44 43 40 37 36 30 28 27 23 16 11 5"
click at [551, 137] on div "Created with Snap .strokeh12 {stroke:#00ff00;stroke-width:1.89;stroke-miterlimi…" at bounding box center [427, 191] width 824 height 307
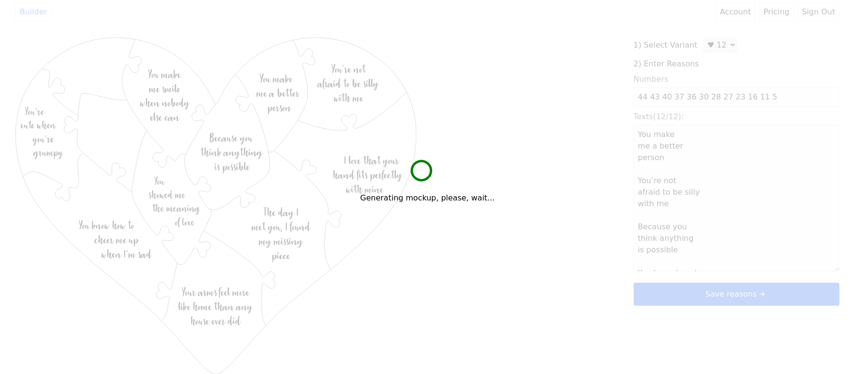
type textarea "You make me a better person You’re not afraid to be silly with me Because you t…"
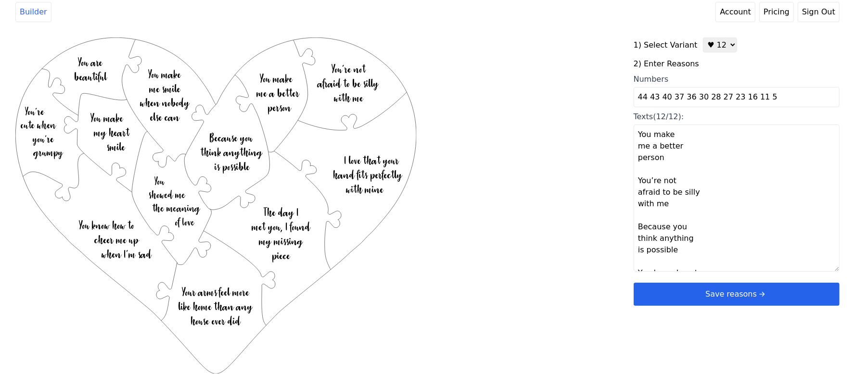
click at [686, 291] on button "Save reasons" at bounding box center [737, 294] width 206 height 23
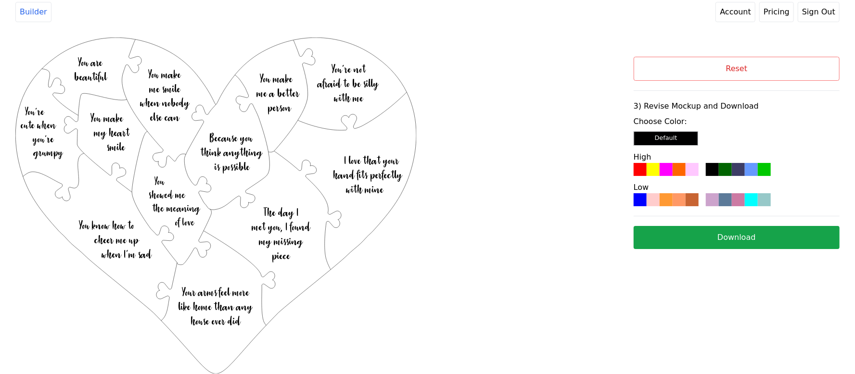
click at [696, 166] on div at bounding box center [692, 169] width 13 height 13
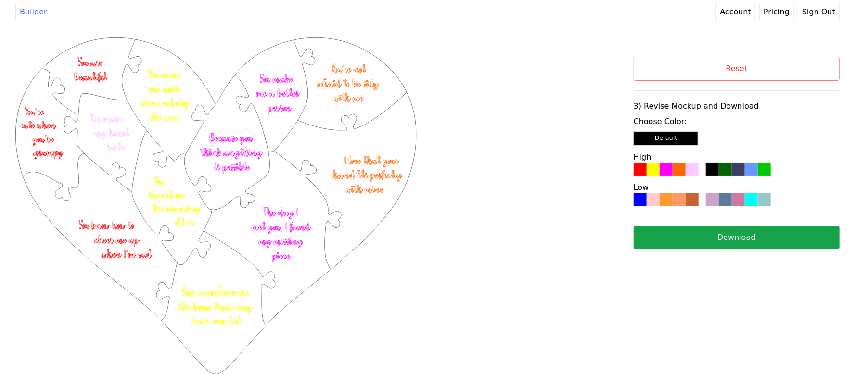
click at [685, 240] on button "Download" at bounding box center [737, 237] width 206 height 23
